Goal: Task Accomplishment & Management: Manage account settings

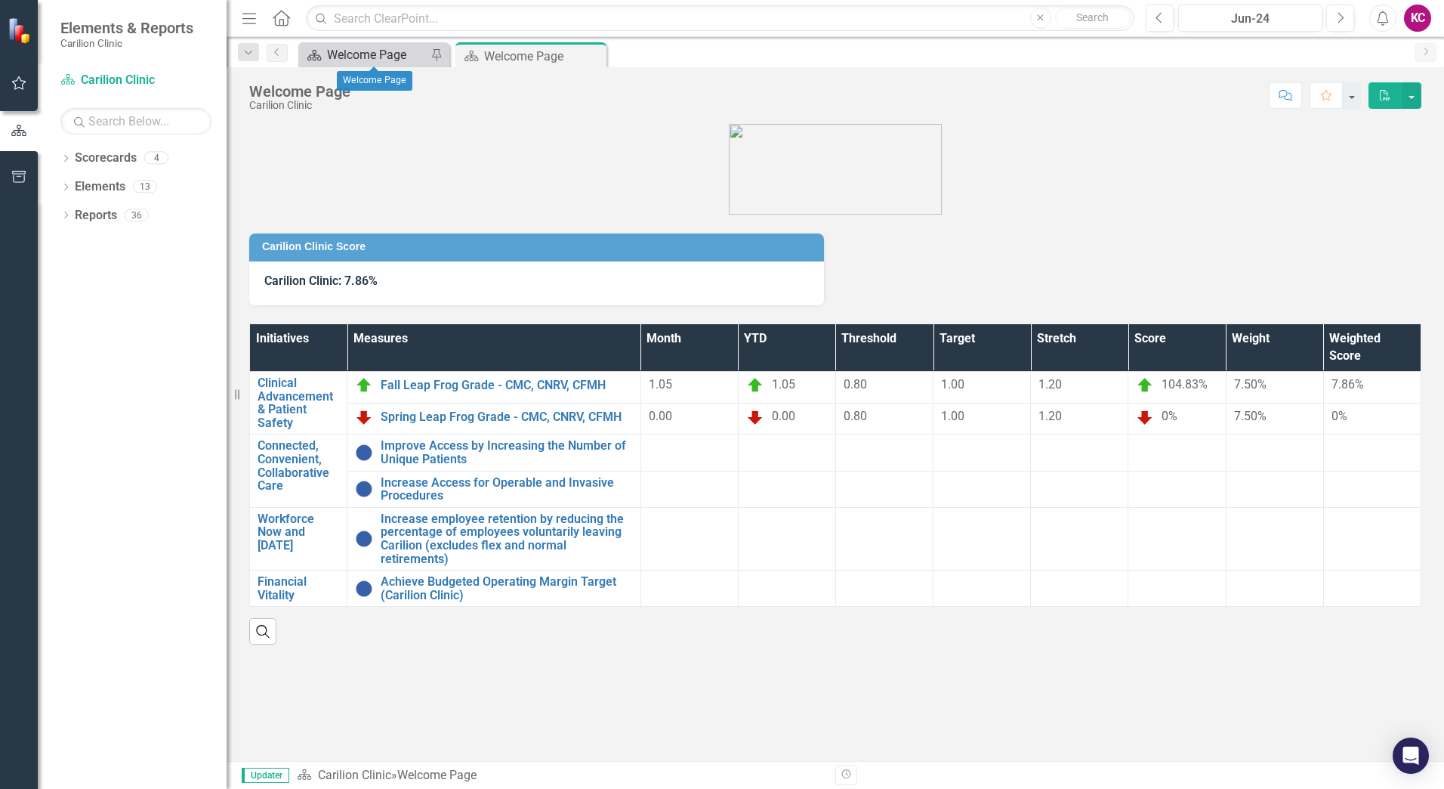
click at [381, 48] on div "Welcome Page" at bounding box center [377, 54] width 100 height 19
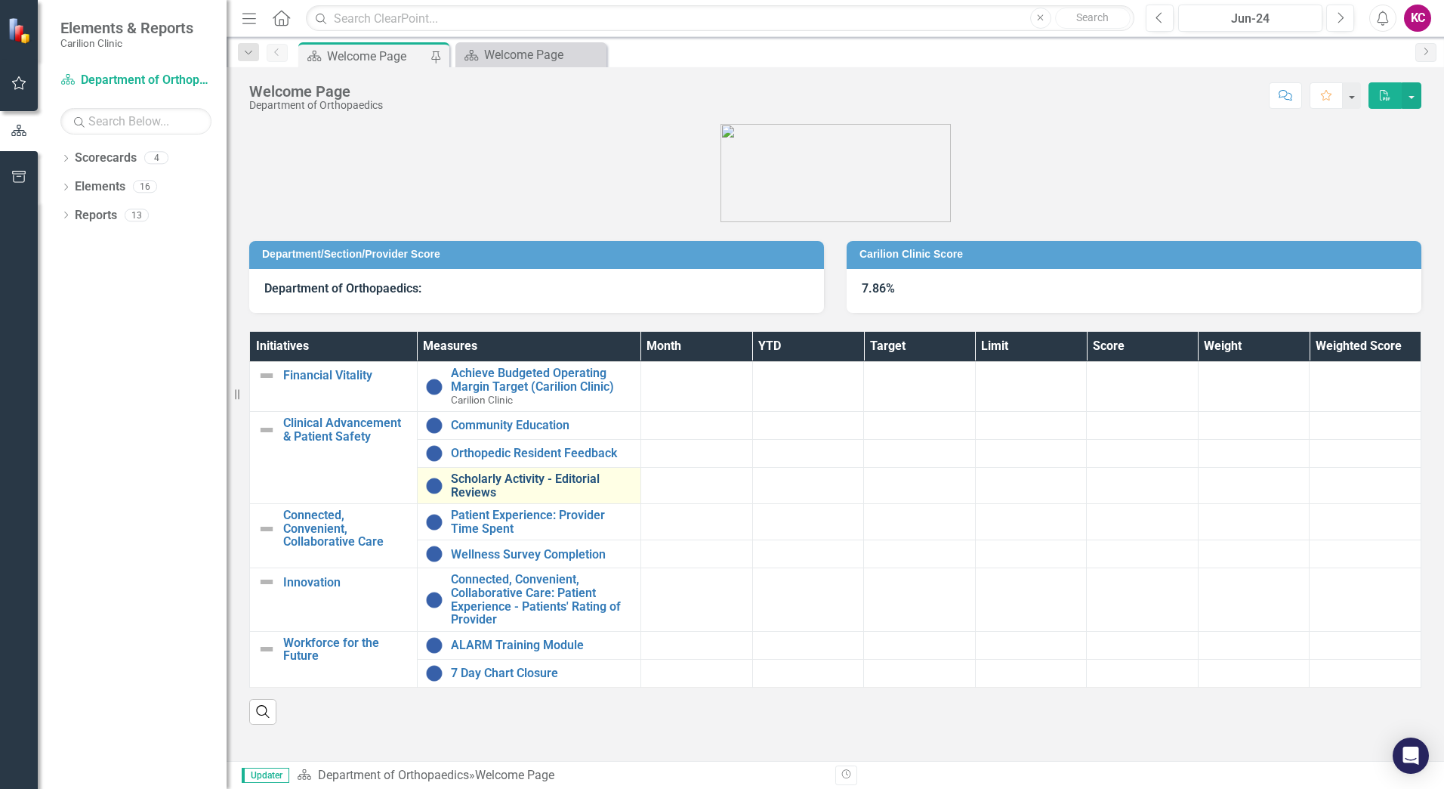
click at [499, 494] on link "Scholarly Activity - Editorial Reviews" at bounding box center [542, 485] width 182 height 26
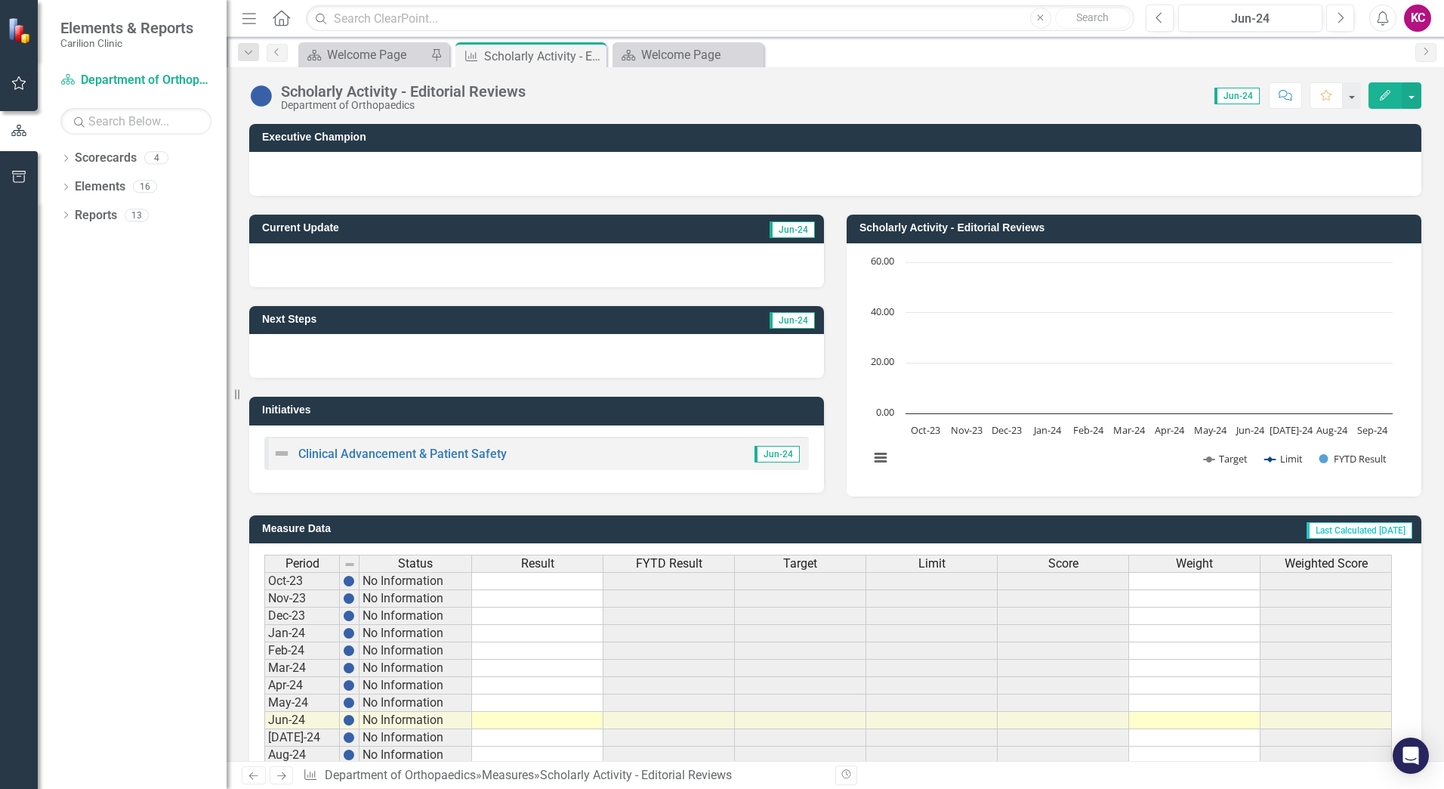
scroll to position [267, 0]
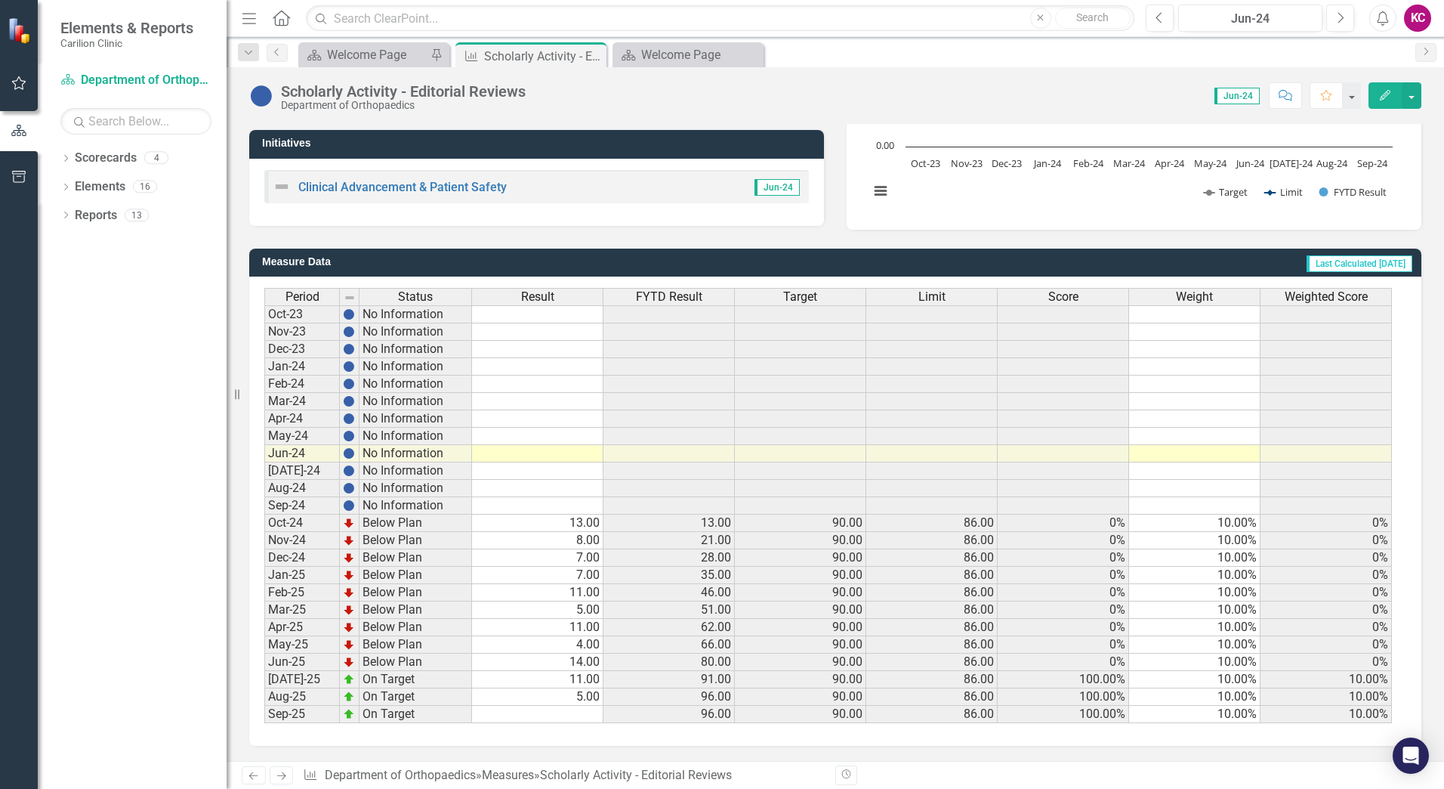
click at [586, 699] on td "5.00" at bounding box center [537, 696] width 131 height 17
type textarea "7"
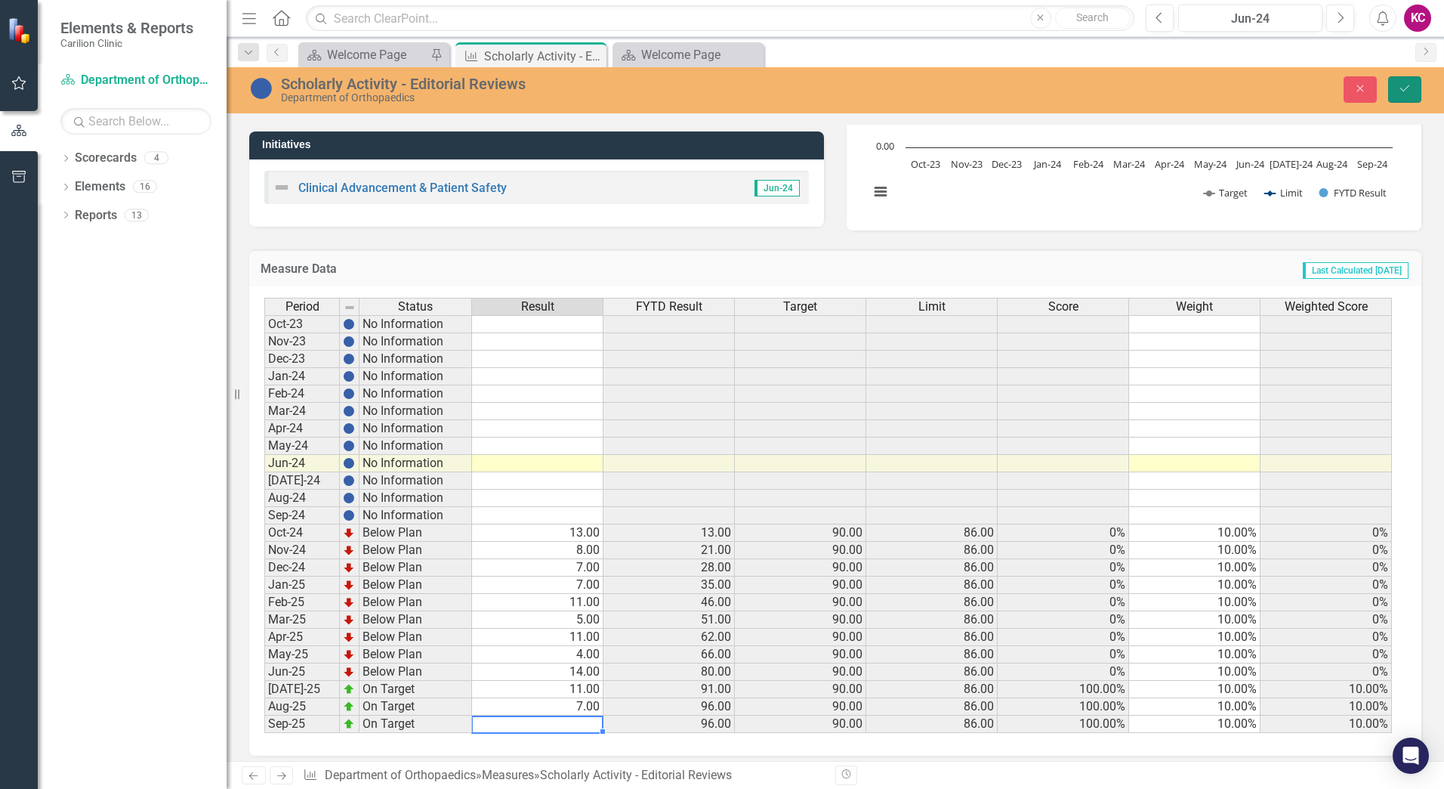
click at [1402, 95] on button "Save" at bounding box center [1404, 89] width 33 height 26
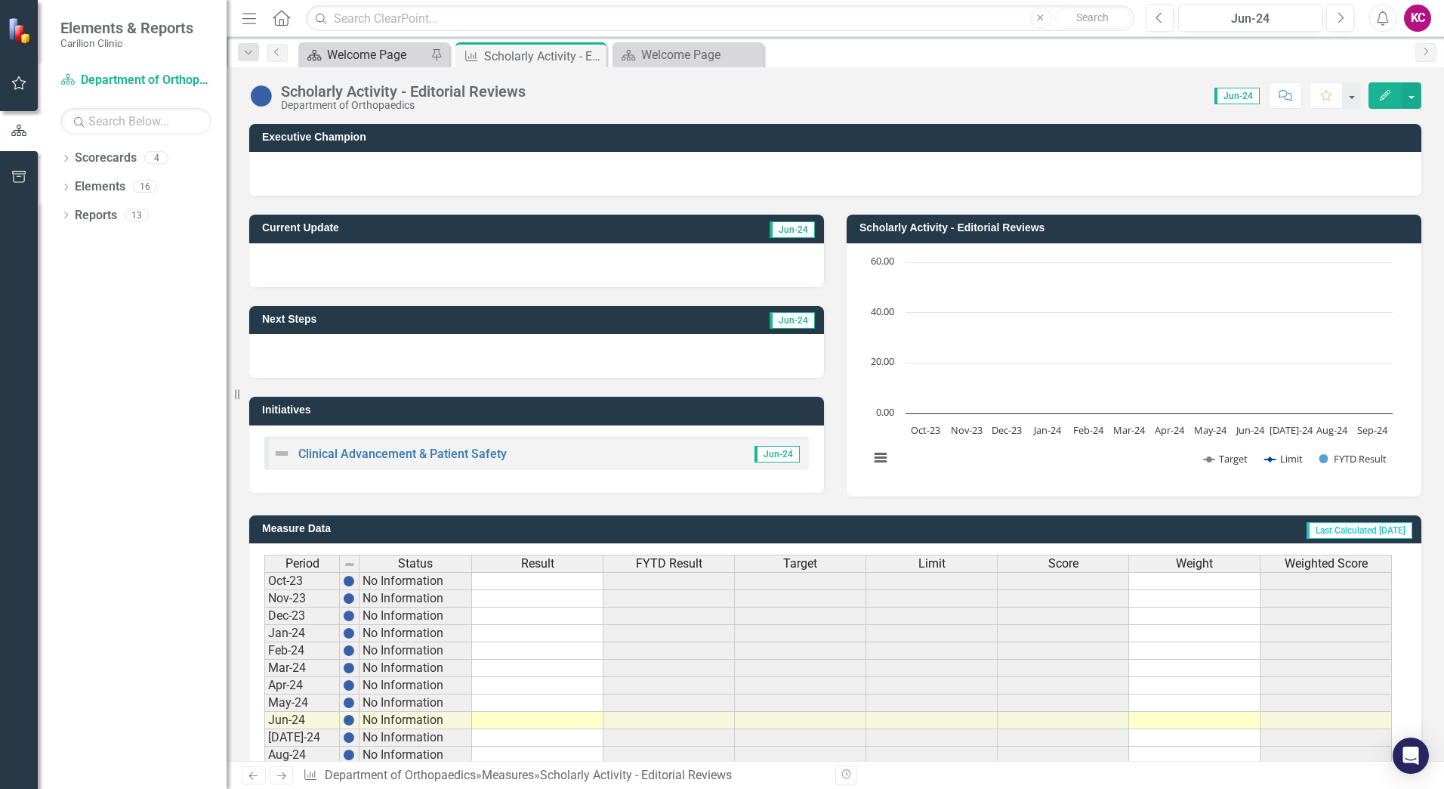
click at [404, 56] on div "Welcome Page" at bounding box center [377, 54] width 100 height 19
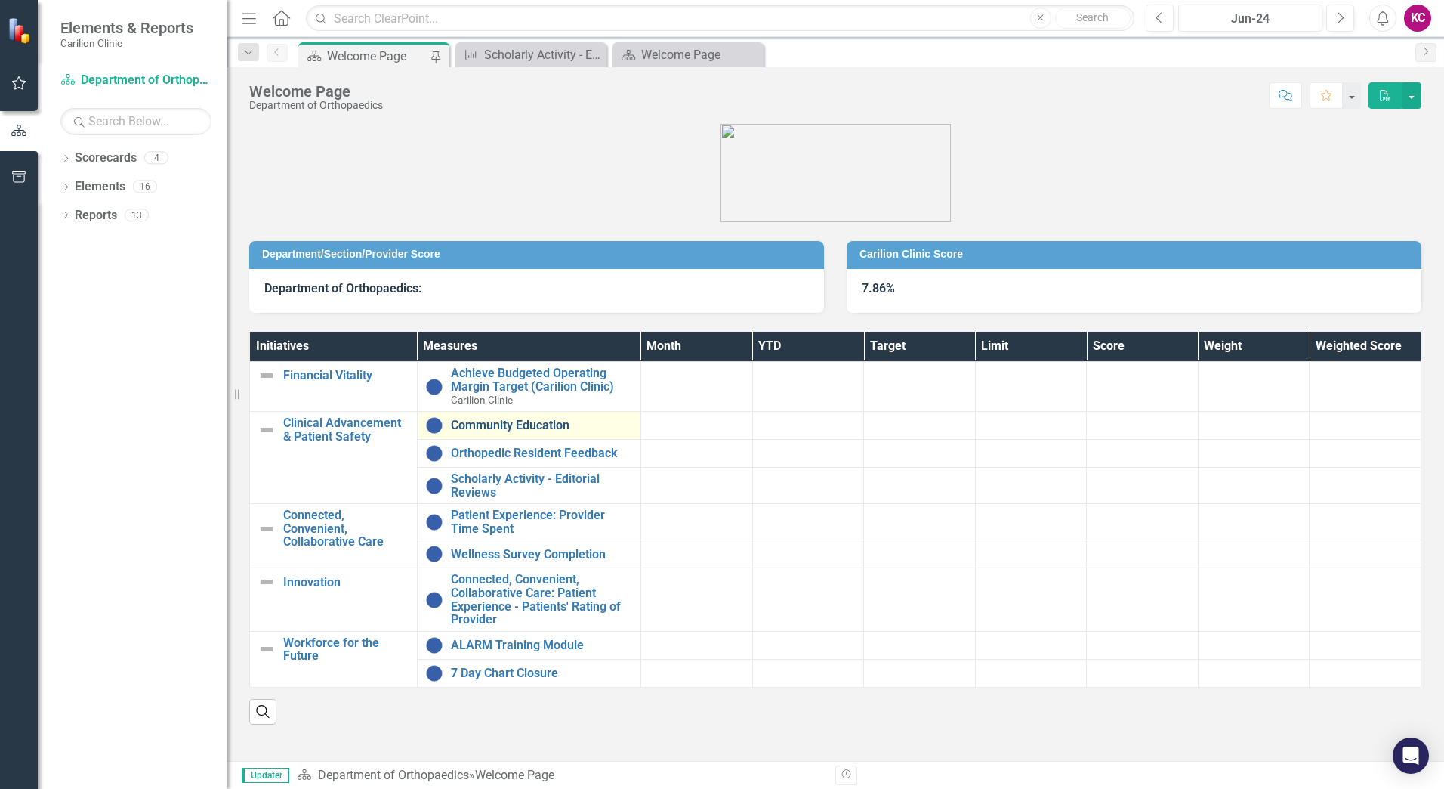
click at [535, 425] on link "Community Education" at bounding box center [542, 425] width 182 height 14
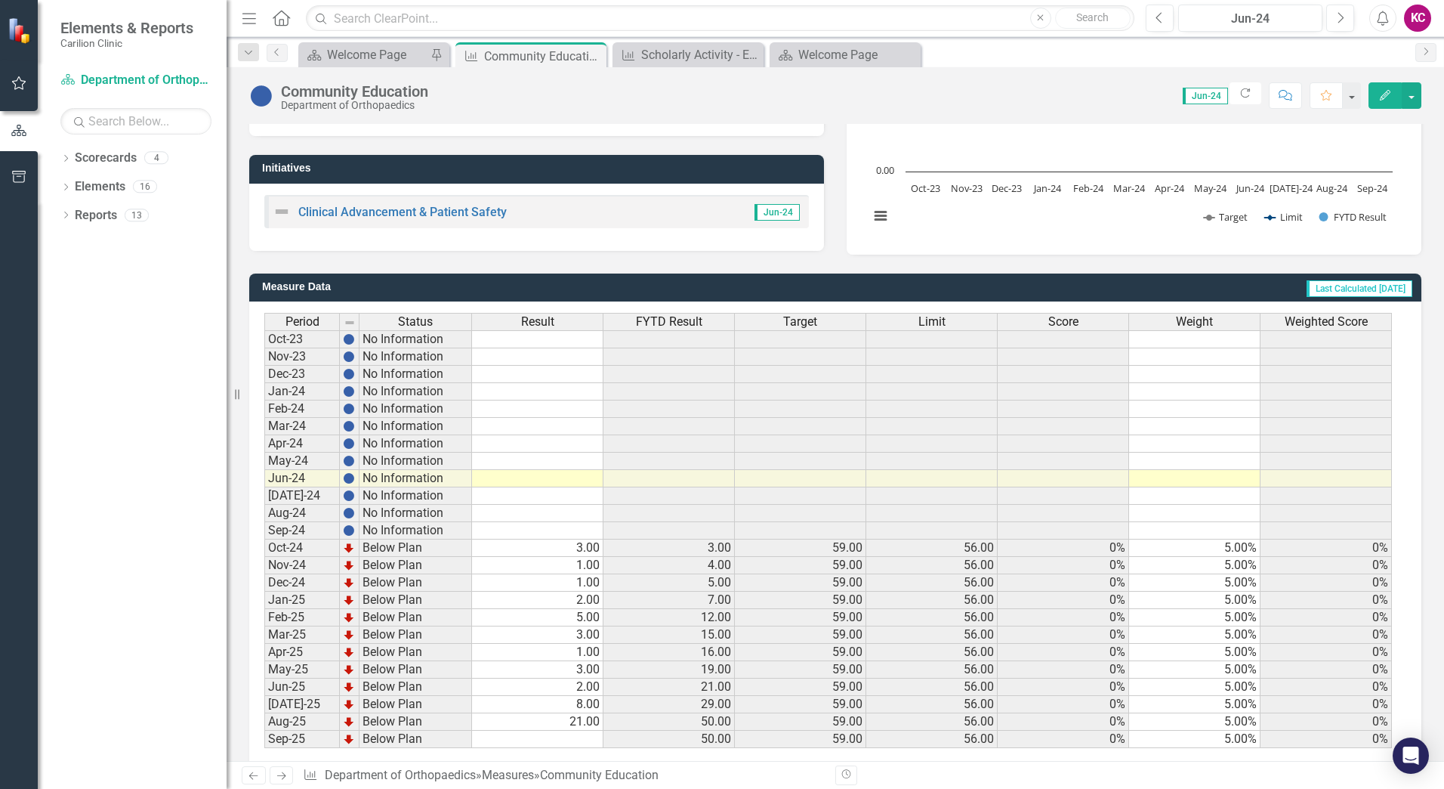
scroll to position [267, 0]
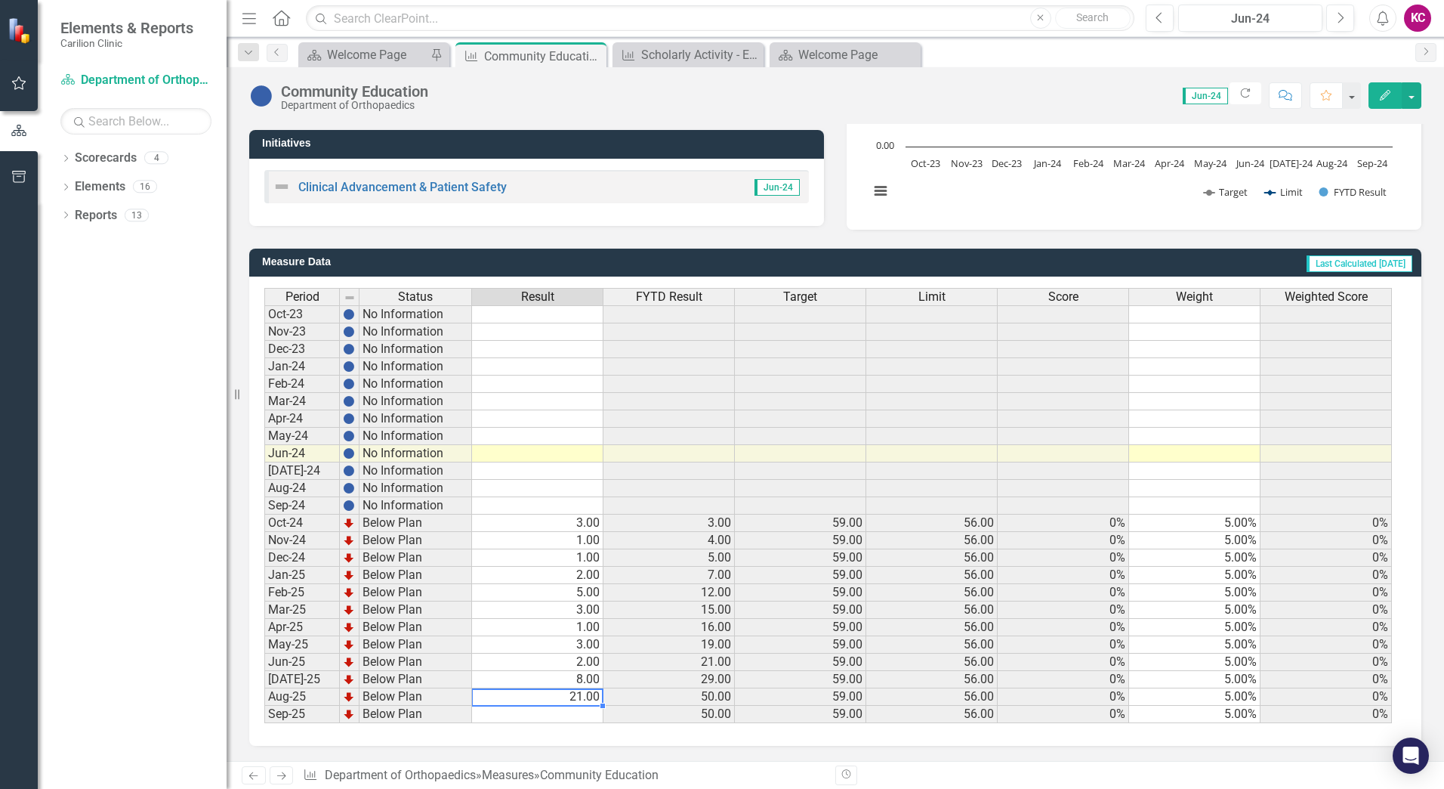
click at [582, 694] on td "21.00" at bounding box center [537, 696] width 131 height 17
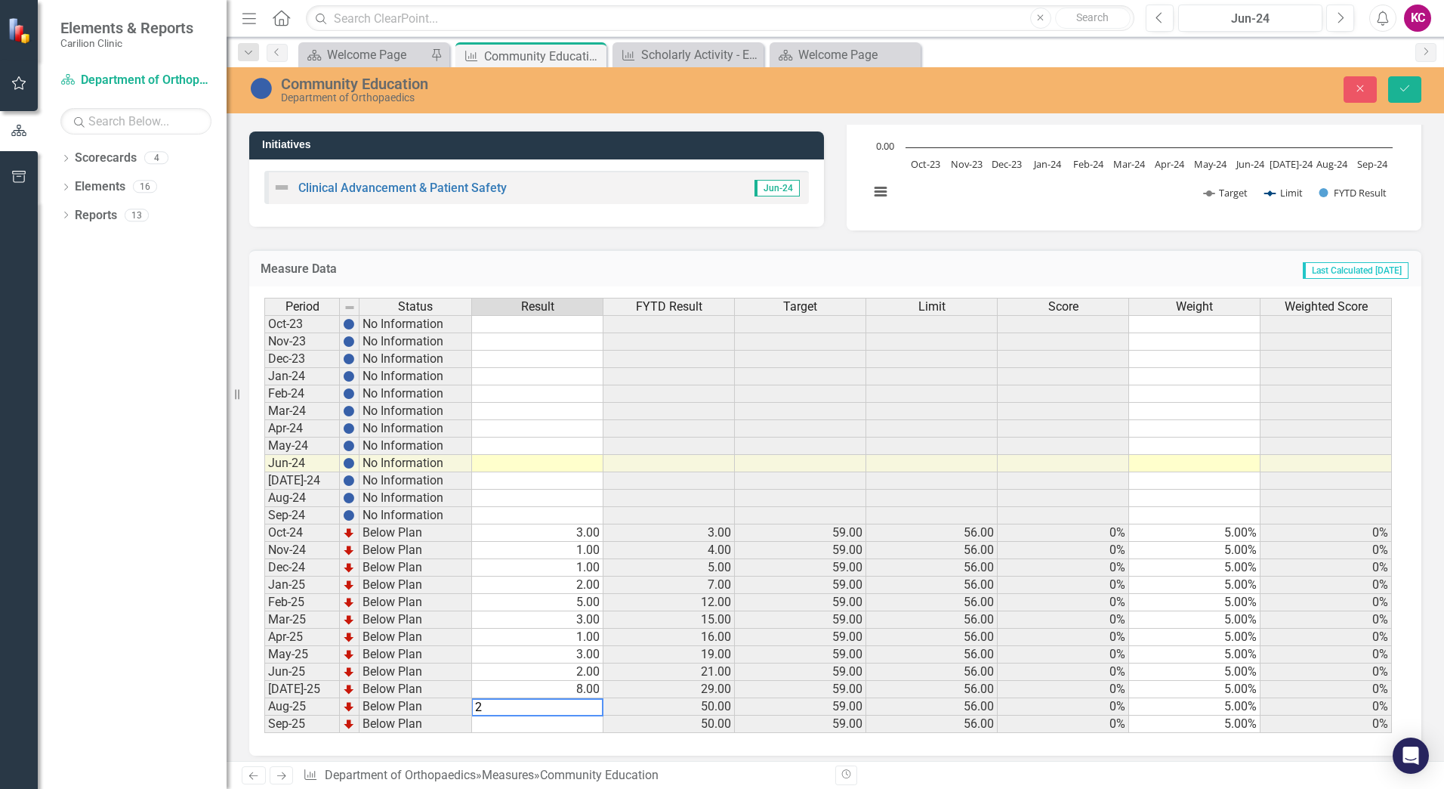
type textarea "22"
click at [1416, 84] on button "Save" at bounding box center [1404, 89] width 33 height 26
